Goal: Information Seeking & Learning: Learn about a topic

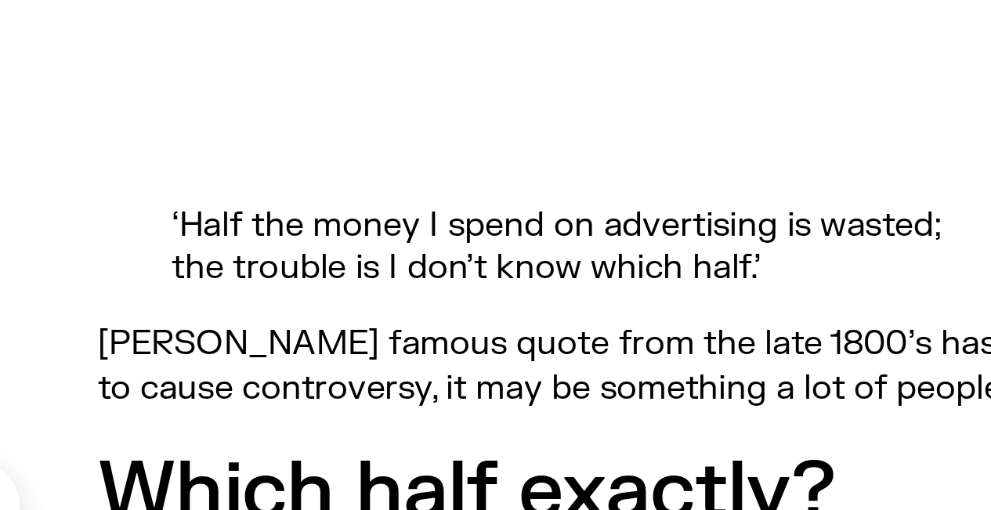
scroll to position [139, 0]
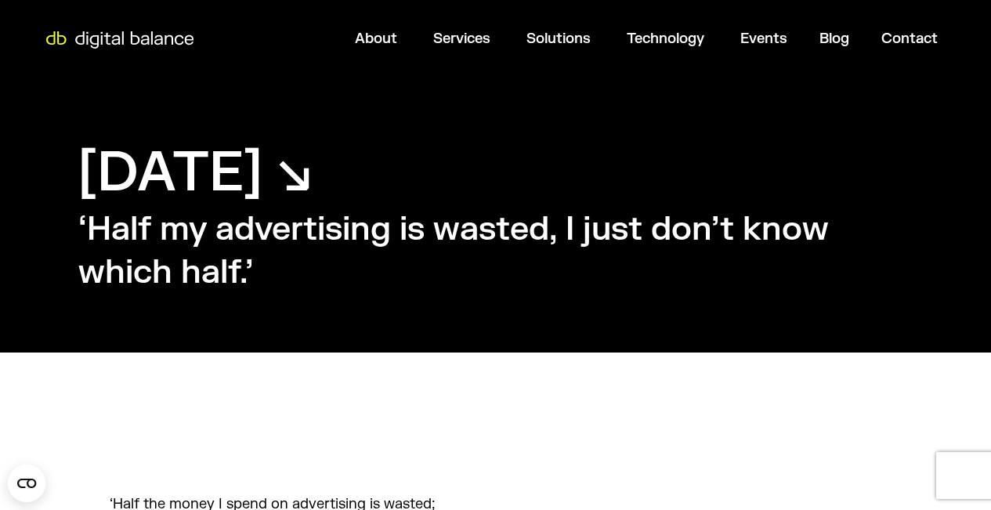
scroll to position [296, 0]
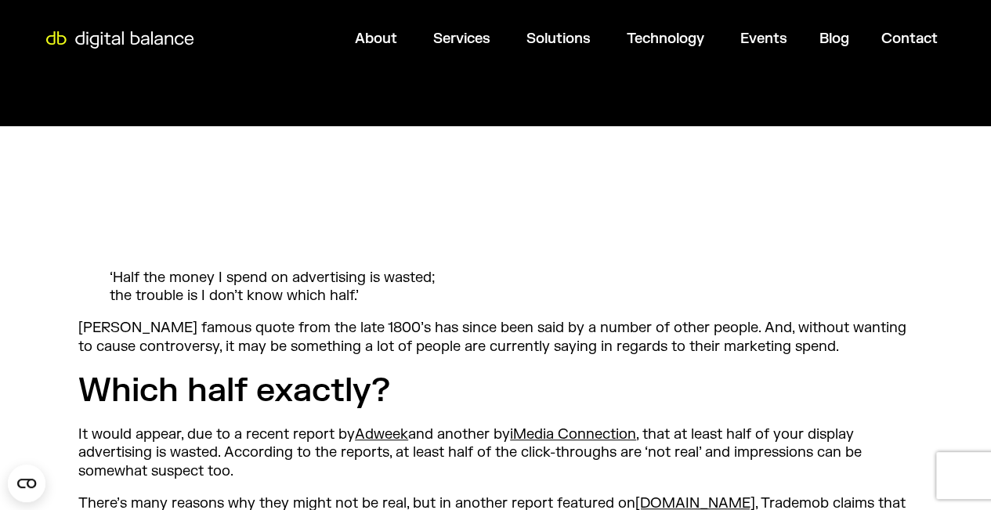
scroll to position [240, 0]
